Goal: Task Accomplishment & Management: Complete application form

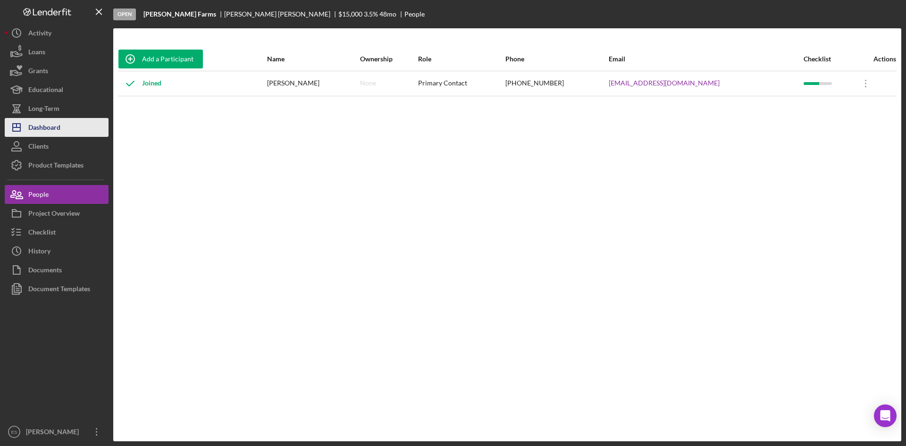
click at [48, 130] on div "Dashboard" at bounding box center [44, 128] width 32 height 21
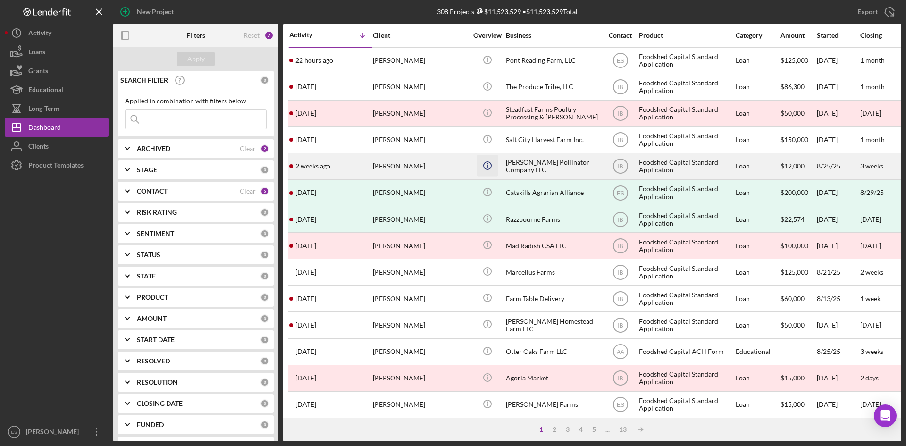
click at [485, 173] on icon "Icon/Info" at bounding box center [487, 165] width 21 height 21
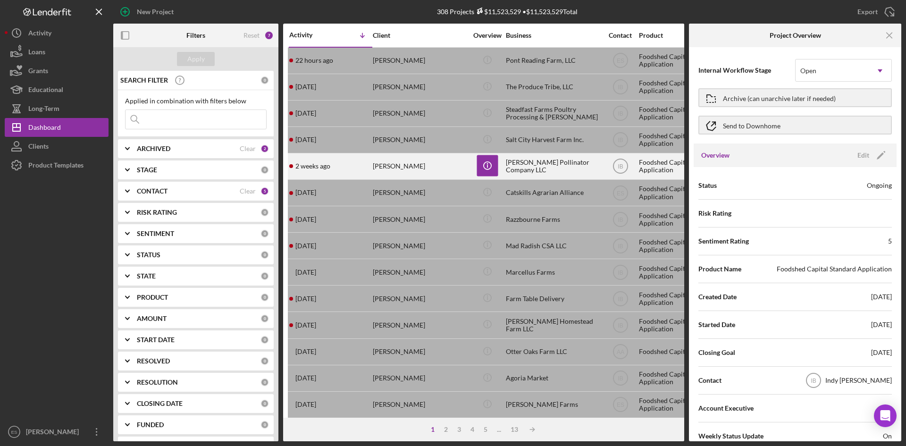
click at [455, 170] on div "Allison Wickham" at bounding box center [420, 166] width 94 height 25
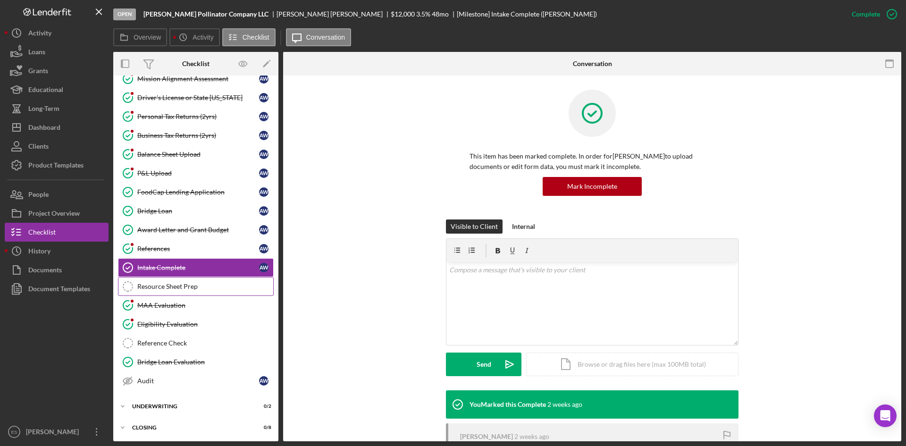
scroll to position [69, 0]
click at [187, 406] on div "Underwriting" at bounding box center [199, 406] width 135 height 6
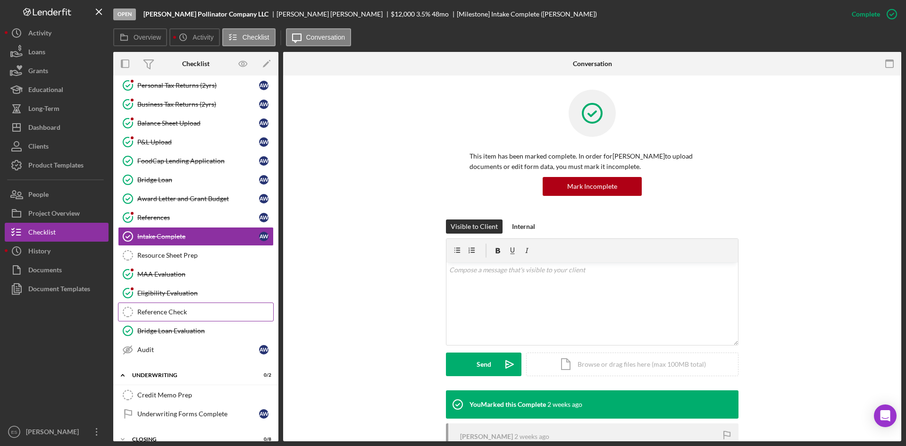
scroll to position [112, 0]
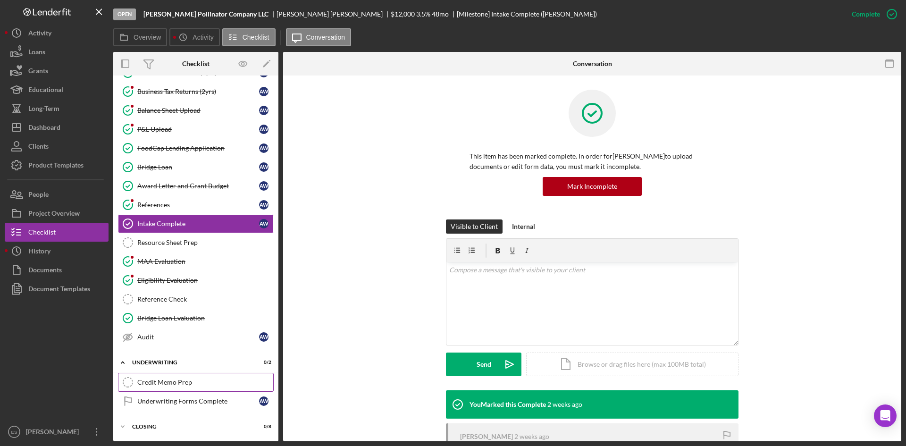
click at [169, 381] on div "Credit Memo Prep" at bounding box center [205, 383] width 136 height 8
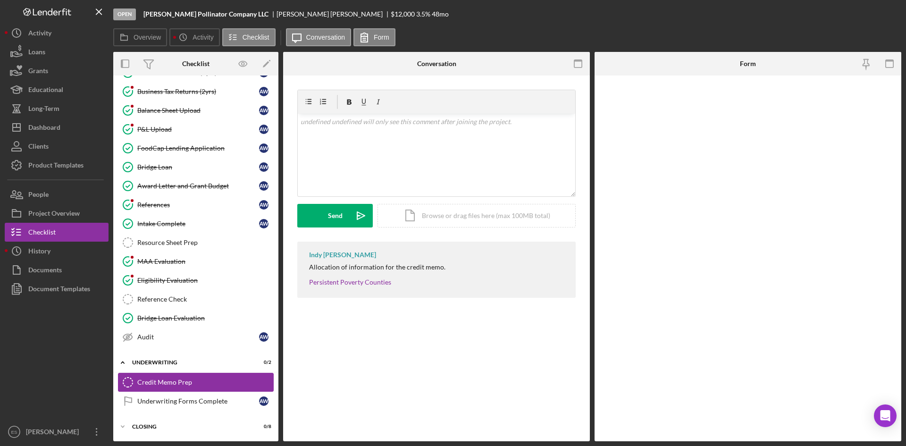
scroll to position [112, 0]
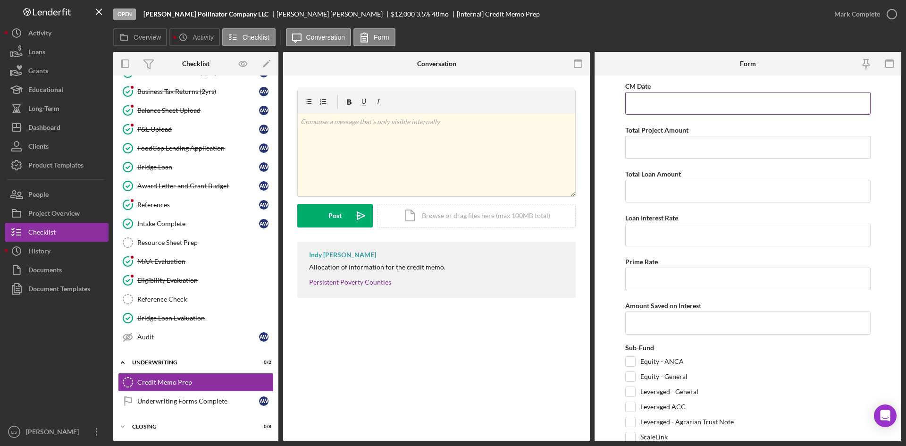
click at [670, 100] on input "CM Date" at bounding box center [748, 103] width 245 height 23
type input "1m/dd/yyyy"
type input "09/18/2025"
click at [668, 149] on input "Total Project Amount" at bounding box center [748, 147] width 245 height 23
type input "$12,000"
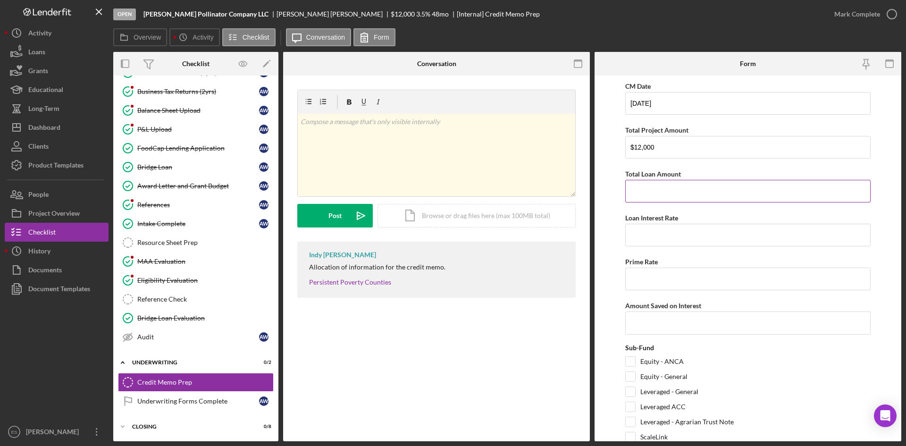
click at [678, 183] on input "Total Loan Amount" at bounding box center [748, 191] width 245 height 23
type input "$12,000"
click at [664, 235] on input "Loan Interest Rate" at bounding box center [748, 235] width 245 height 23
click at [686, 230] on input "Loan Interest Rate" at bounding box center [748, 235] width 245 height 23
type input "1.86000%"
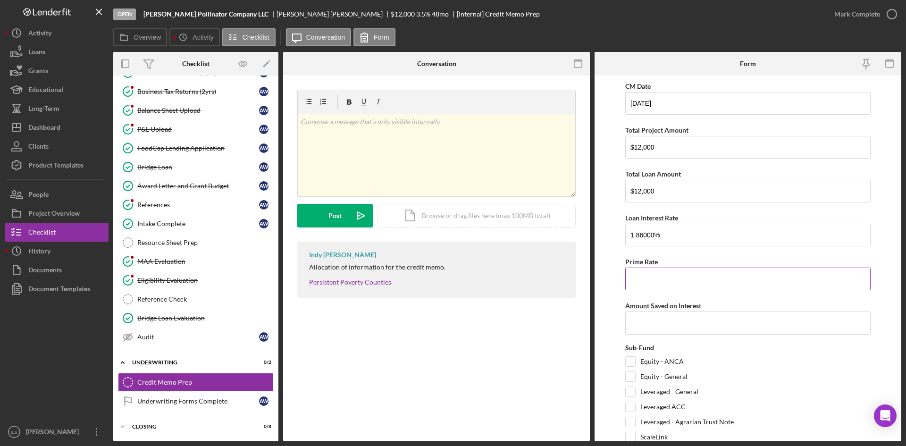
click at [667, 282] on input "Prime Rate" at bounding box center [748, 279] width 245 height 23
type input "7.50000%"
click at [653, 321] on input "Amount Saved on Interest" at bounding box center [748, 323] width 245 height 23
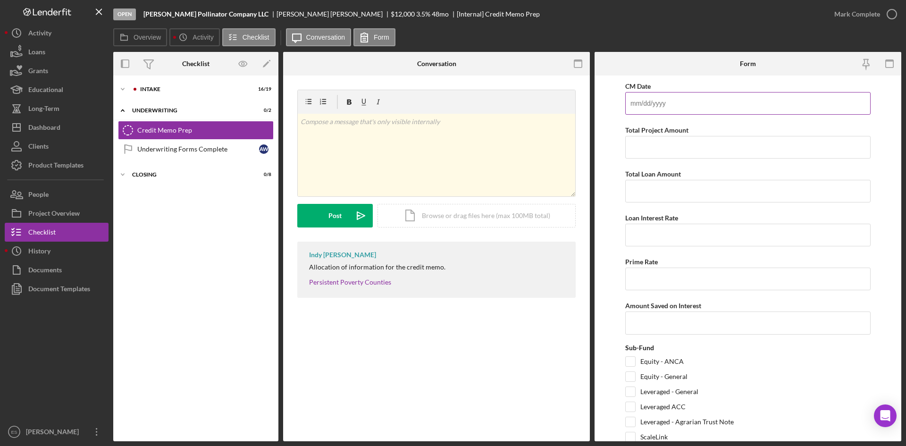
click at [657, 100] on input "CM Date" at bounding box center [748, 103] width 245 height 23
type input "09/18/2025"
click at [672, 148] on input "Total Project Amount" at bounding box center [748, 147] width 245 height 23
type input "$12,000"
click at [682, 189] on input "Total Loan Amount" at bounding box center [748, 191] width 245 height 23
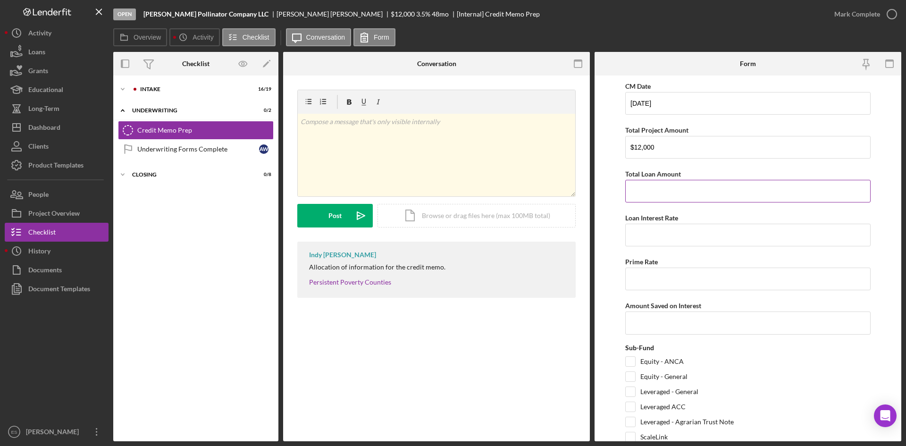
type input "$12,000"
click at [670, 233] on input "Loan Interest Rate" at bounding box center [748, 235] width 245 height 23
type input "1.86000%"
click at [675, 278] on input "Prime Rate" at bounding box center [748, 279] width 245 height 23
type input "7.50000%"
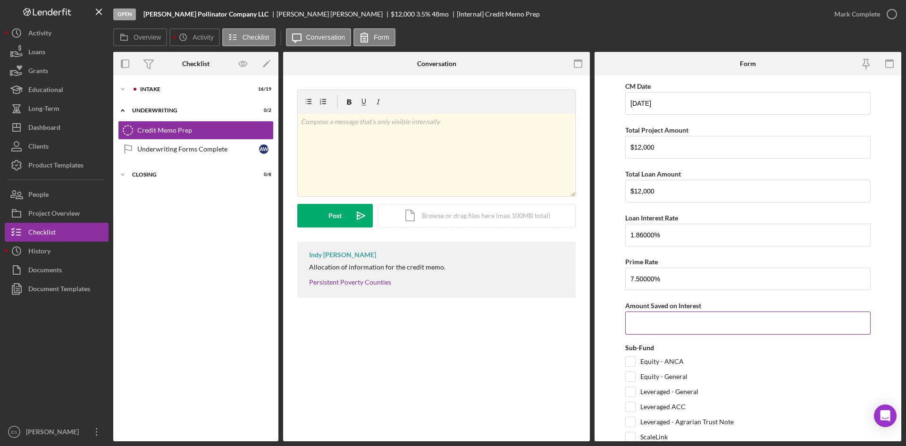
click at [662, 323] on input "Amount Saved on Interest" at bounding box center [748, 323] width 245 height 23
click at [696, 315] on input "Amount Saved on Interest" at bounding box center [748, 323] width 245 height 23
type input "$726"
click at [632, 376] on input "Equity - General" at bounding box center [630, 376] width 9 height 9
checkbox input "true"
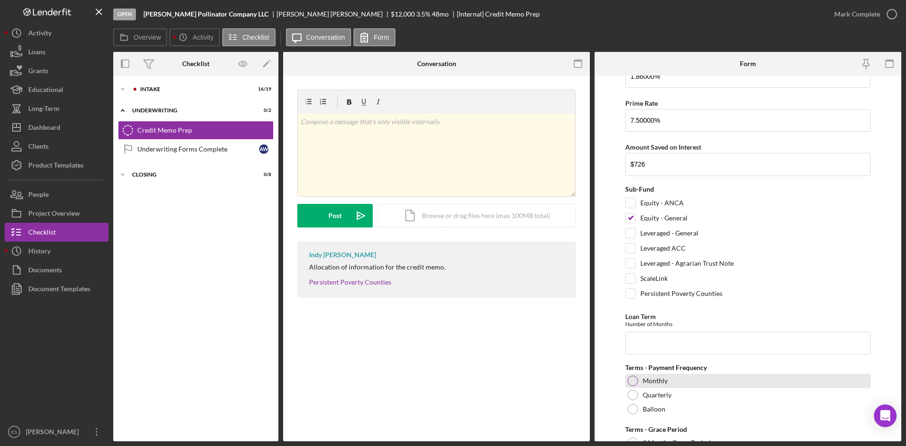
scroll to position [189, 0]
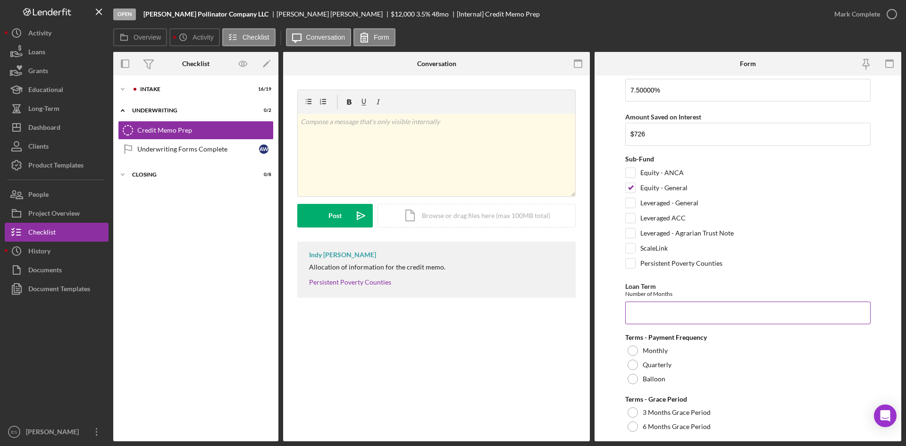
click at [672, 311] on input "Loan Term" at bounding box center [748, 313] width 245 height 23
type input "24"
click at [633, 350] on div at bounding box center [633, 351] width 10 height 10
click at [632, 416] on div at bounding box center [633, 412] width 10 height 10
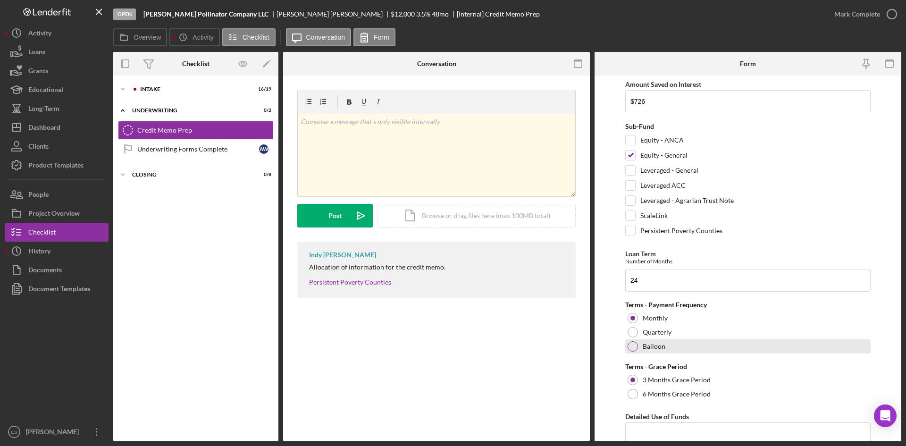
scroll to position [378, 0]
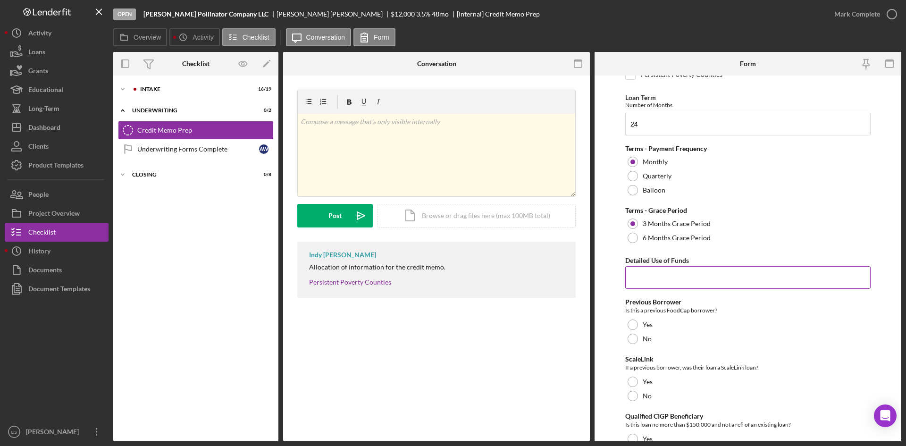
click at [639, 277] on input "Detailed Use of Funds" at bounding box center [748, 277] width 245 height 23
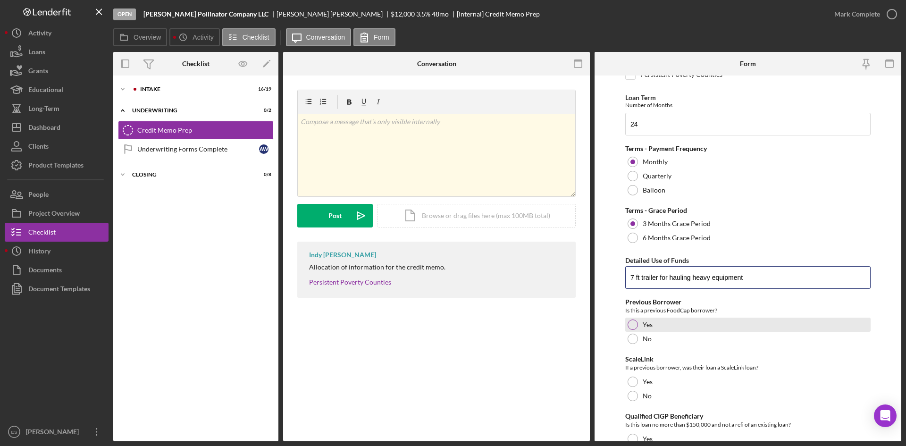
type input "7 ft trailer for hauling heavy equipment"
click at [634, 322] on div at bounding box center [633, 325] width 10 height 10
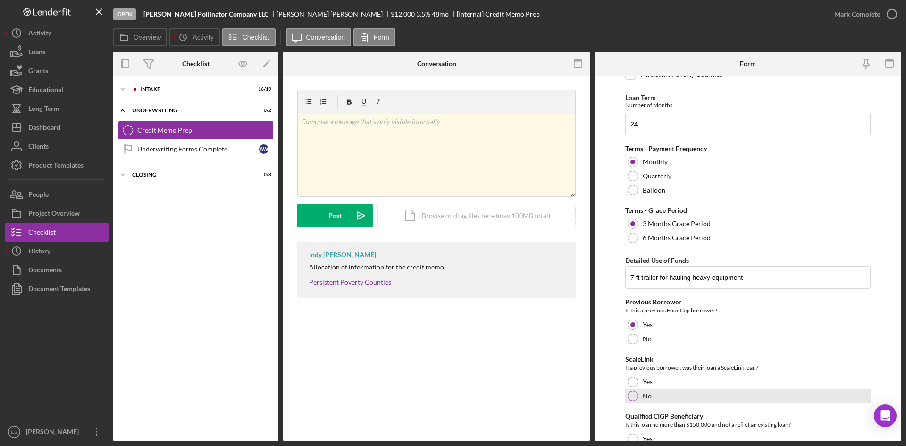
click at [631, 396] on div at bounding box center [633, 396] width 10 height 10
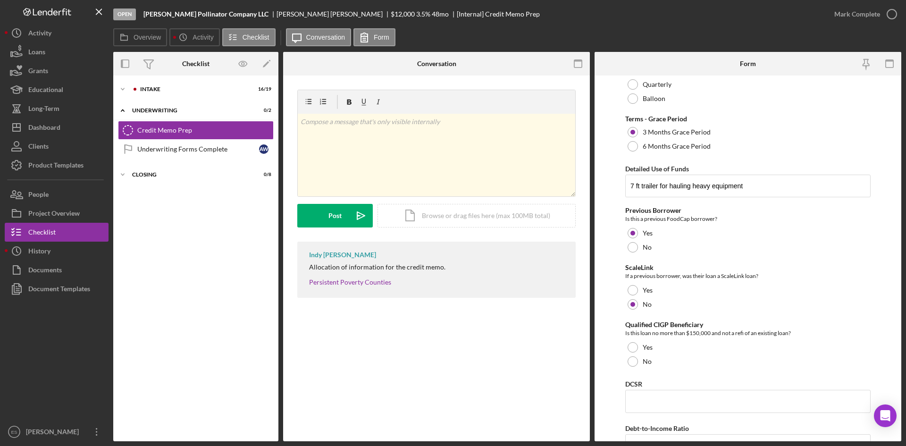
scroll to position [472, 0]
click at [634, 341] on div at bounding box center [633, 344] width 10 height 10
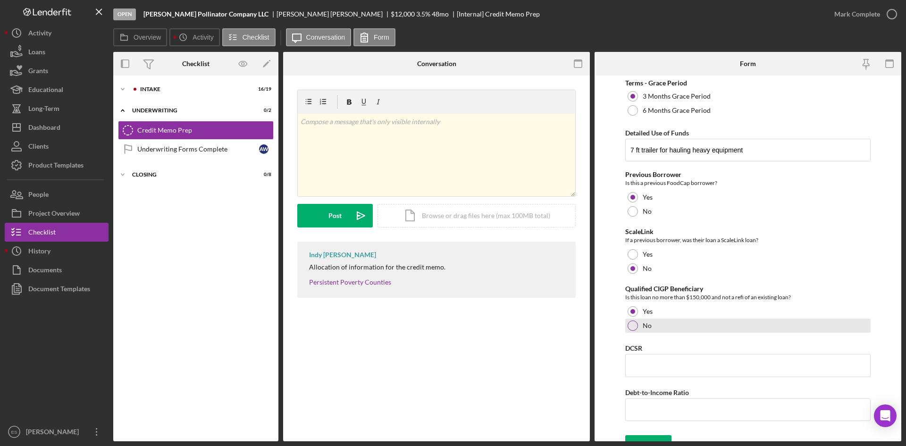
scroll to position [519, 0]
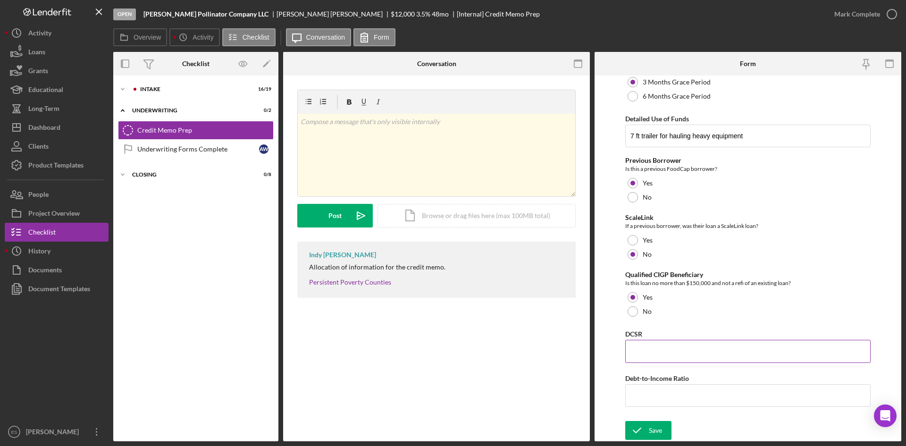
click at [672, 351] on input "DCSR" at bounding box center [748, 351] width 245 height 23
click at [649, 428] on div "Save" at bounding box center [655, 430] width 13 height 19
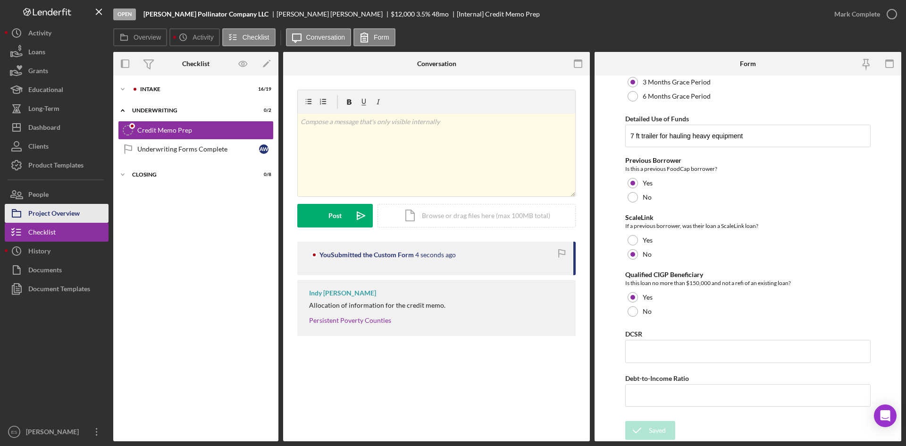
click at [70, 216] on div "Project Overview" at bounding box center [53, 214] width 51 height 21
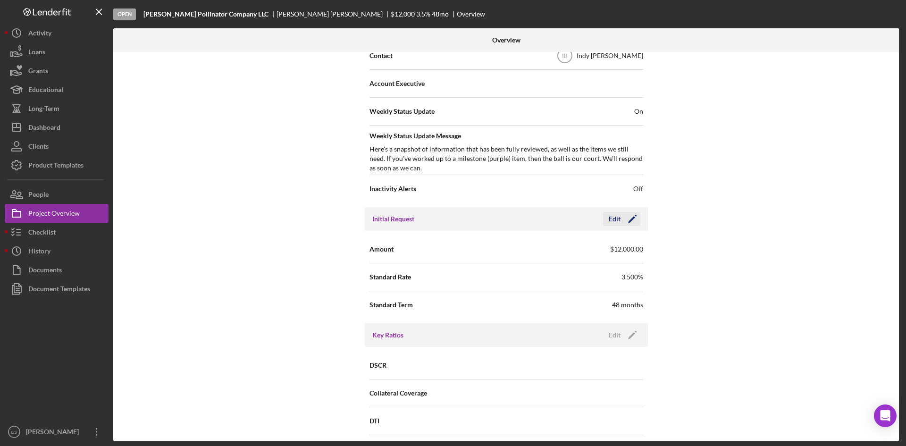
scroll to position [330, 0]
click at [631, 222] on icon "Icon/Edit" at bounding box center [633, 218] width 24 height 24
click at [551, 280] on input "3.500%" at bounding box center [575, 275] width 137 height 23
click at [550, 280] on input "3.500%" at bounding box center [575, 275] width 137 height 23
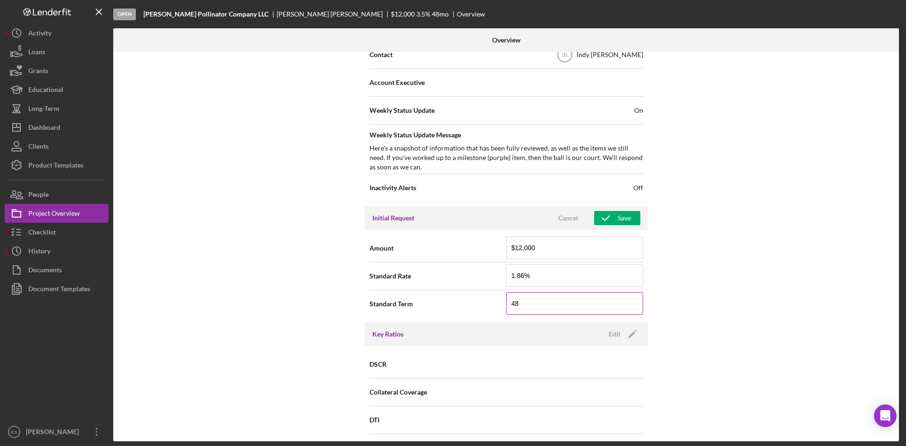
type input "1.860%"
click at [546, 307] on input "48" at bounding box center [575, 303] width 137 height 23
type input "1"
type input "24"
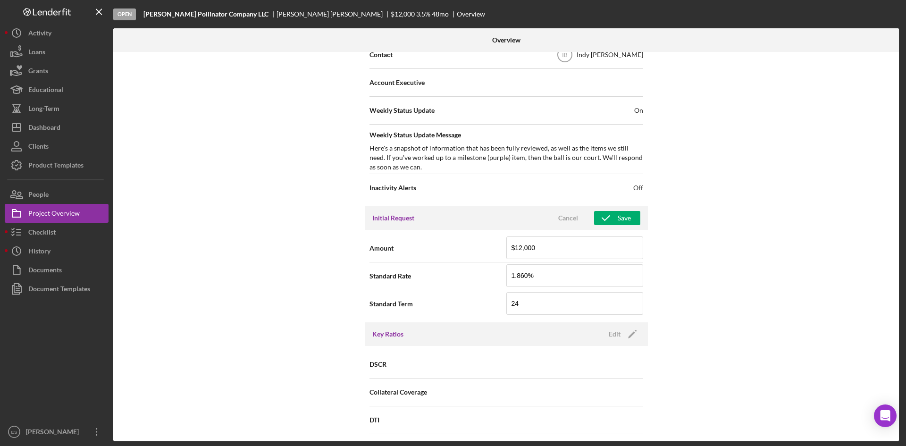
click at [707, 262] on div "Internal Workflow Stage Open Icon/Dropdown Arrow Archive (can unarchive later i…" at bounding box center [506, 246] width 786 height 389
click at [626, 220] on div "Save" at bounding box center [624, 218] width 13 height 14
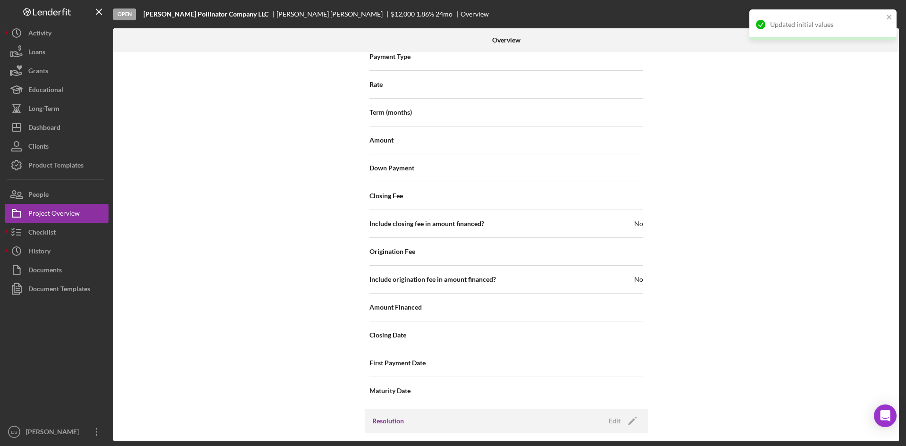
scroll to position [955, 0]
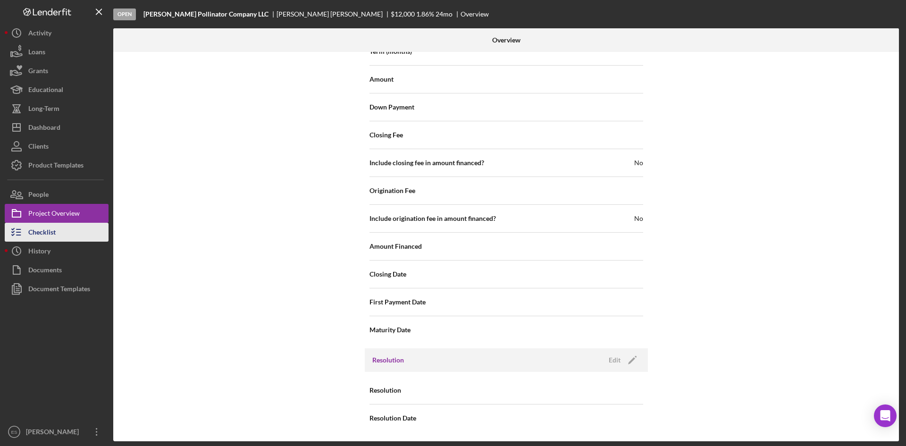
click at [51, 233] on div "Checklist" at bounding box center [41, 233] width 27 height 21
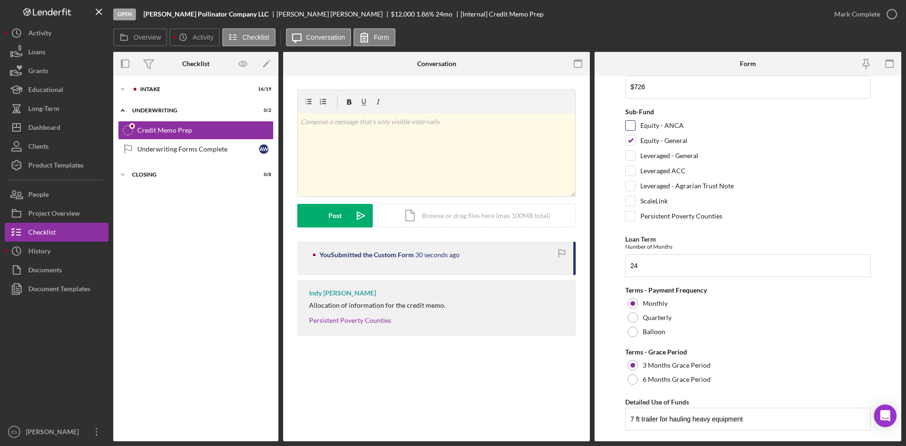
scroll to position [519, 0]
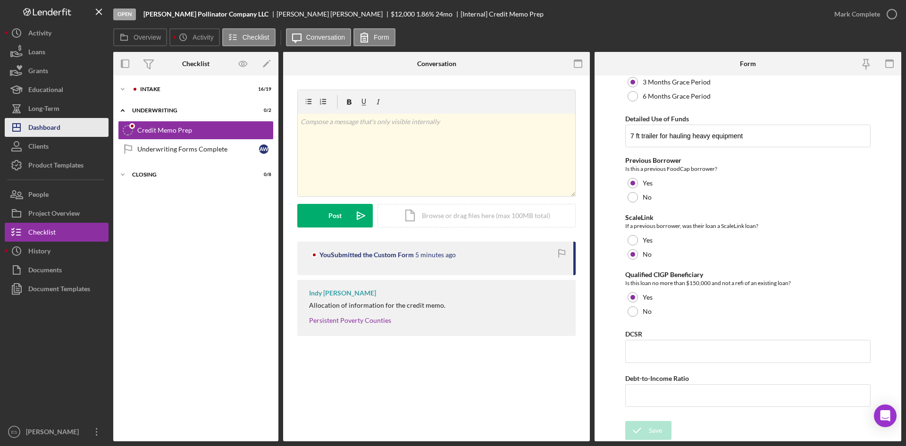
click at [35, 122] on div "Dashboard" at bounding box center [44, 128] width 32 height 21
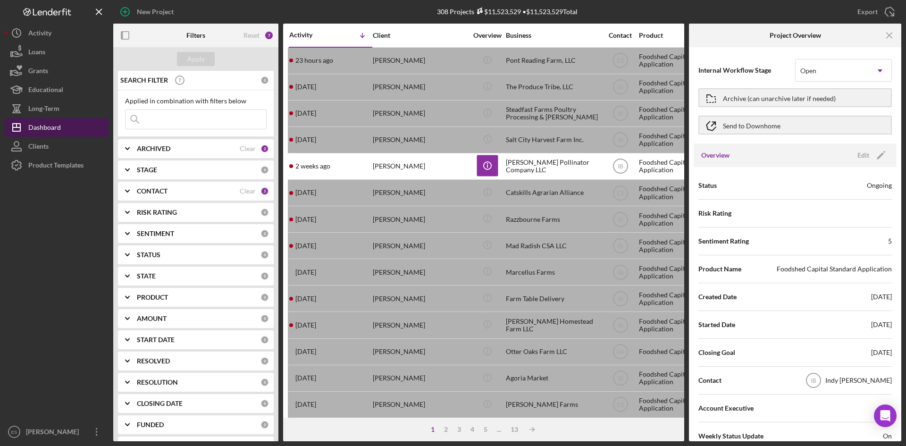
click at [53, 125] on div "Dashboard" at bounding box center [44, 128] width 33 height 21
